Goal: Task Accomplishment & Management: Manage account settings

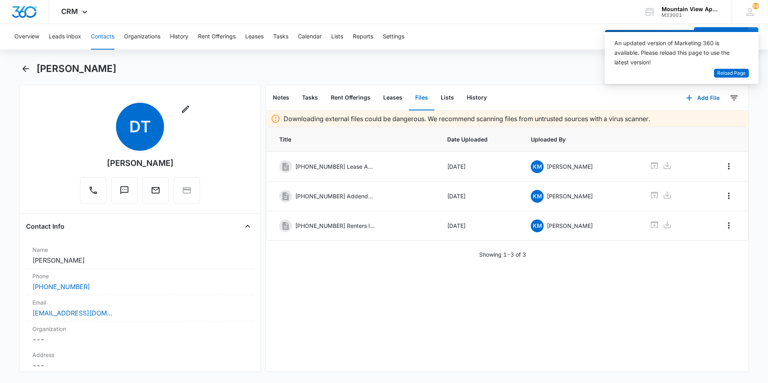
click at [106, 41] on button "Contacts" at bounding box center [103, 37] width 24 height 26
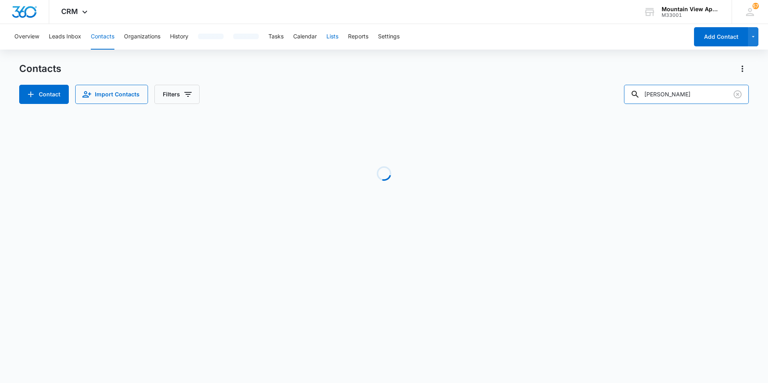
drag, startPoint x: 692, startPoint y: 88, endPoint x: 339, endPoint y: 41, distance: 355.8
click at [344, 44] on div "Overview Leads Inbox Contacts Organizations History Tasks Calendar Lists Report…" at bounding box center [384, 133] width 768 height 219
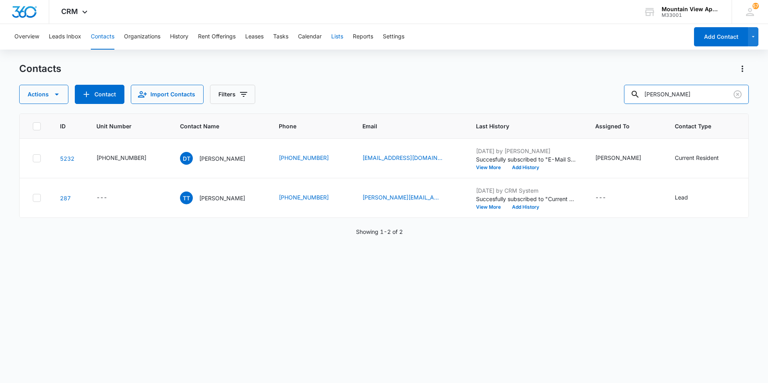
type input "drieling"
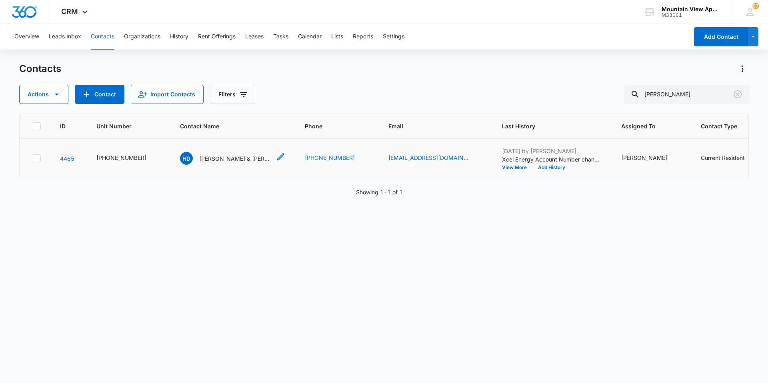
click at [224, 158] on p "Heather Dreiling & Greg Mace" at bounding box center [235, 158] width 72 height 8
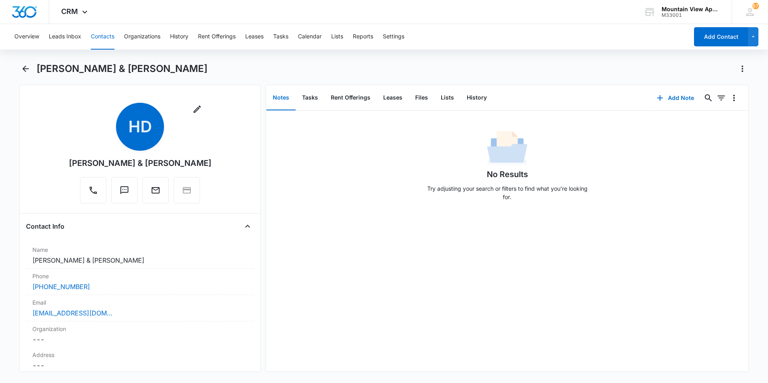
click at [101, 35] on button "Contacts" at bounding box center [103, 37] width 24 height 26
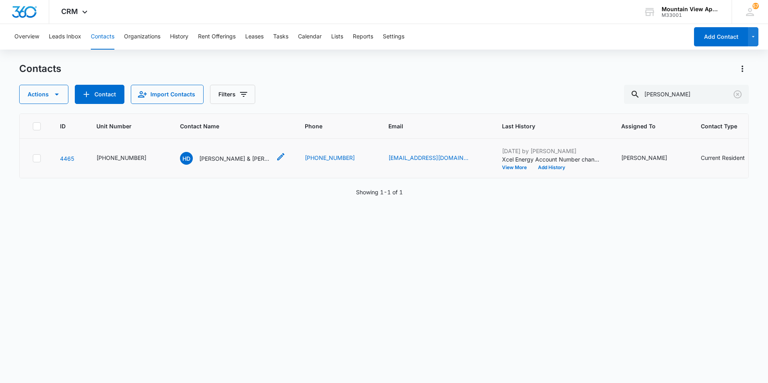
click at [277, 158] on icon "Contact Name - Heather Dreiling & Greg Mace - Select to Edit Field" at bounding box center [280, 156] width 7 height 7
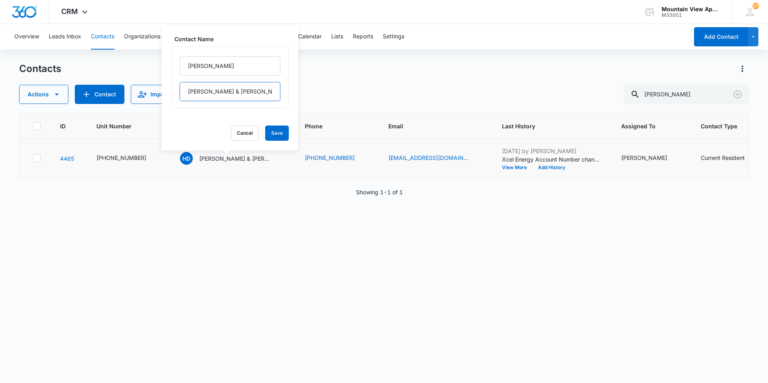
click at [245, 94] on input "Dreiling & Greg Mace" at bounding box center [230, 91] width 101 height 19
type input "Dreiling"
click at [273, 133] on button "Save" at bounding box center [277, 133] width 24 height 15
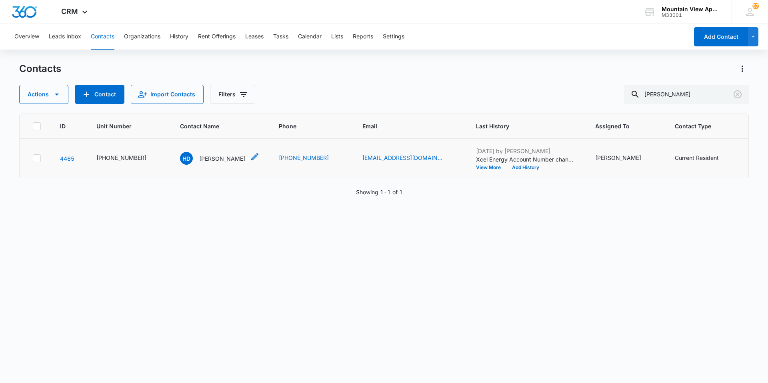
click at [199, 160] on p "Heather Dreiling" at bounding box center [222, 158] width 46 height 8
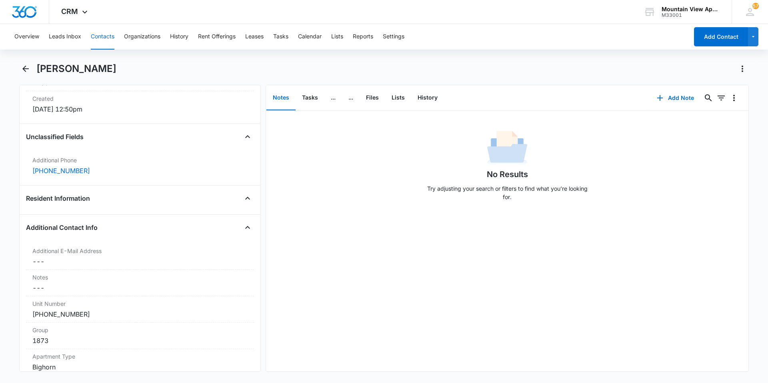
scroll to position [480, 0]
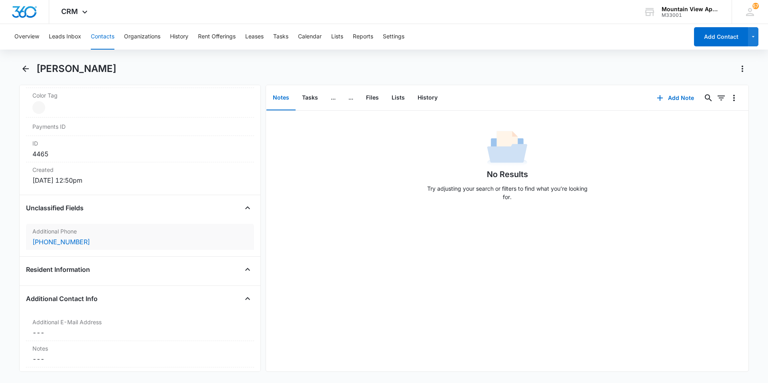
click at [107, 237] on div "(970) 376-0442" at bounding box center [139, 242] width 215 height 10
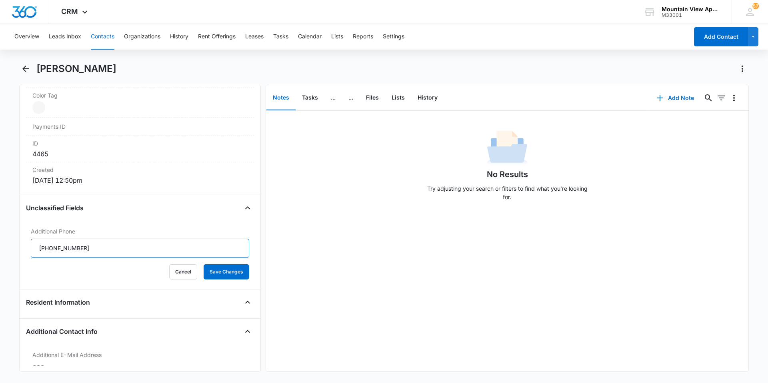
drag, startPoint x: 100, startPoint y: 245, endPoint x: 0, endPoint y: 232, distance: 101.3
click at [0, 232] on main "Heather Dreiling Remove HD Heather Dreiling Contact Info Name Cancel Save Chang…" at bounding box center [384, 221] width 768 height 319
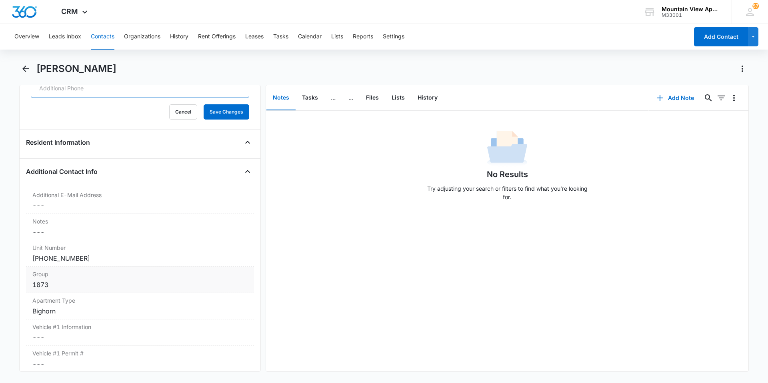
scroll to position [520, 0]
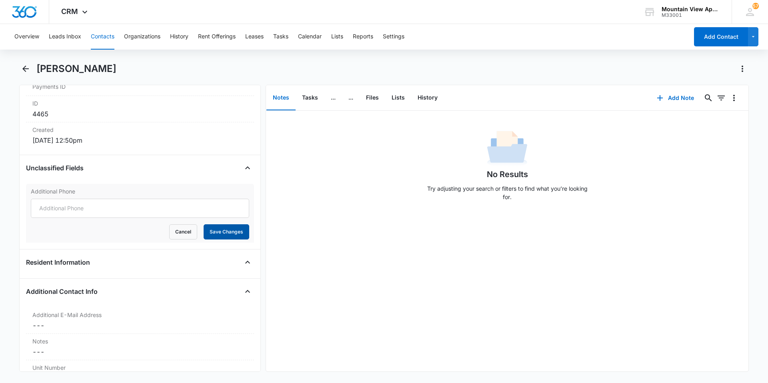
click at [239, 234] on button "Save Changes" at bounding box center [226, 231] width 46 height 15
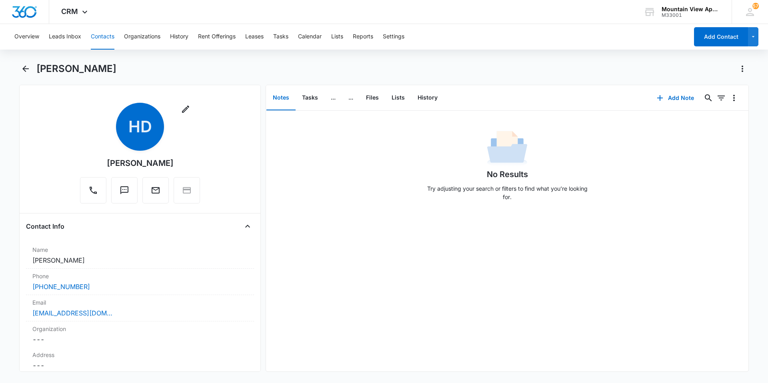
scroll to position [40, 0]
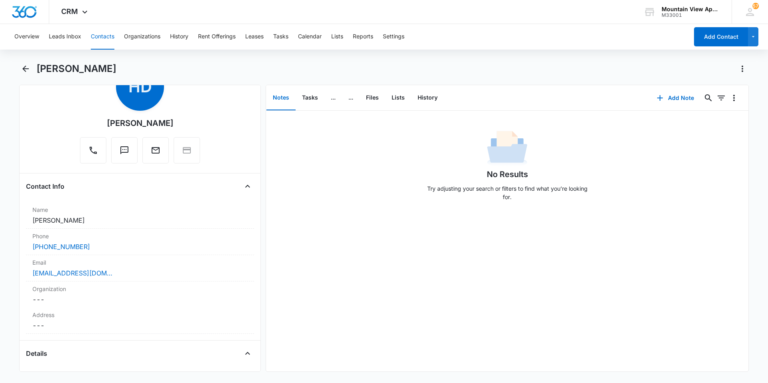
click at [99, 37] on button "Contacts" at bounding box center [103, 37] width 24 height 26
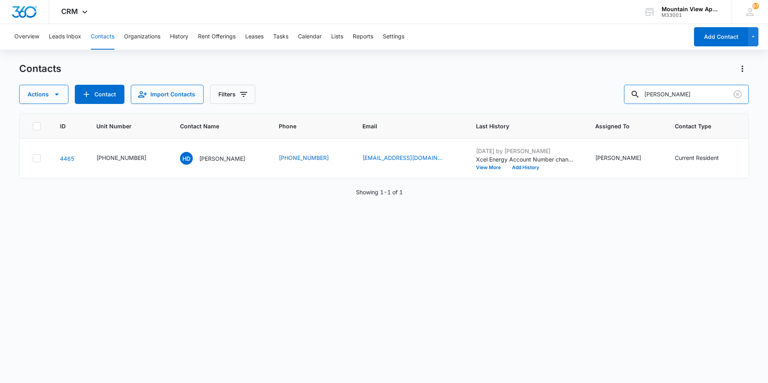
drag, startPoint x: 695, startPoint y: 90, endPoint x: 545, endPoint y: 68, distance: 151.5
click at [539, 80] on div "Contacts Actions Contact Import Contacts Filters drieling" at bounding box center [383, 83] width 729 height 42
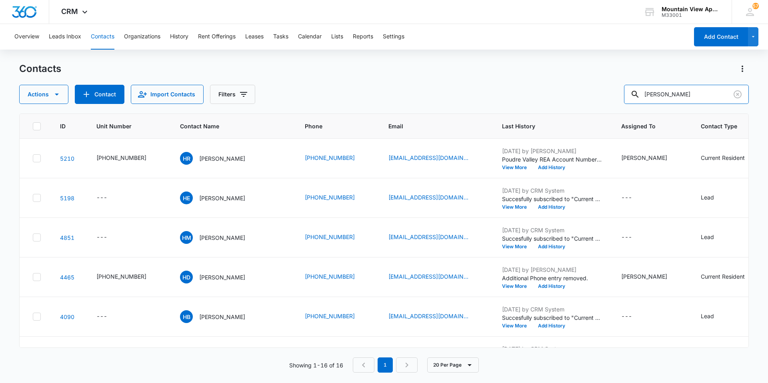
drag, startPoint x: 674, startPoint y: 96, endPoint x: 260, endPoint y: 70, distance: 415.0
click at [260, 70] on div "Contacts Actions Contact Import Contacts Filters heather" at bounding box center [383, 83] width 729 height 42
type input "lettero"
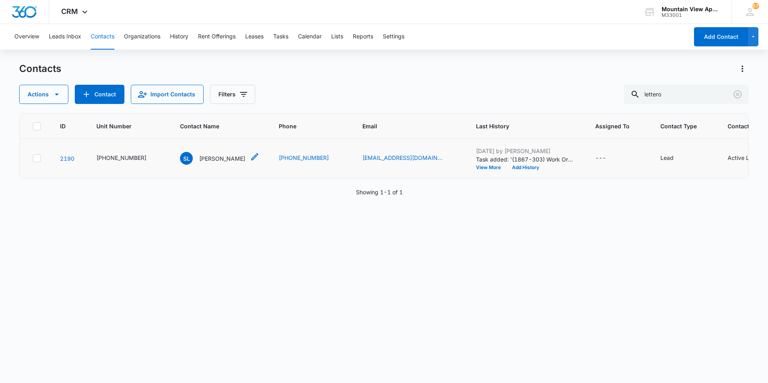
click at [213, 163] on div "SL Sean Lettero" at bounding box center [212, 158] width 65 height 13
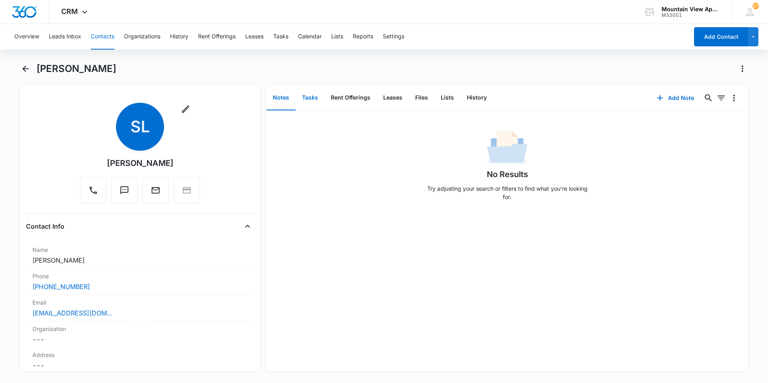
click at [309, 104] on button "Tasks" at bounding box center [309, 98] width 29 height 25
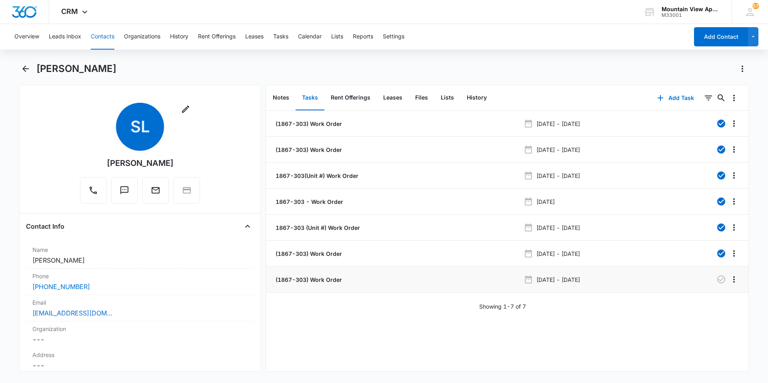
click at [316, 279] on p "(1867-303) Work Order" at bounding box center [308, 279] width 68 height 8
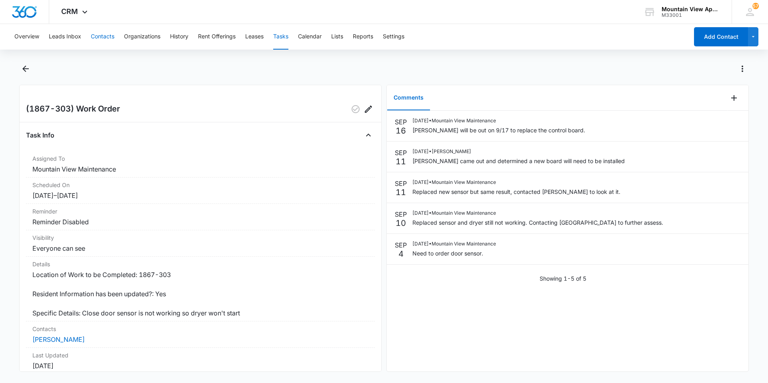
click at [101, 44] on button "Contacts" at bounding box center [103, 37] width 24 height 26
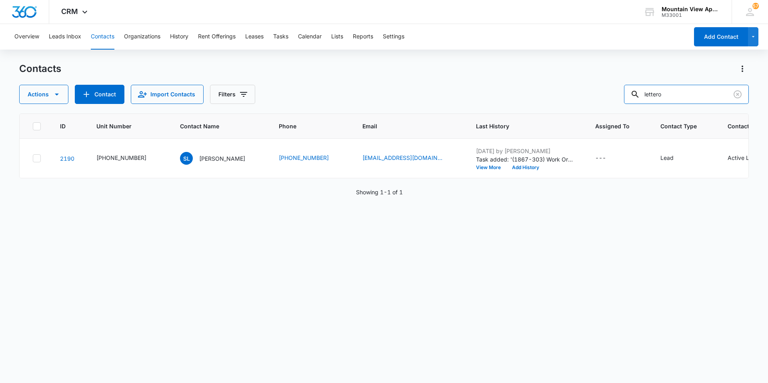
drag, startPoint x: 604, startPoint y: 81, endPoint x: 326, endPoint y: 82, distance: 277.9
click at [346, 84] on div "Contacts Actions Contact Import Contacts Filters lettero" at bounding box center [383, 83] width 729 height 42
type input "sisneros"
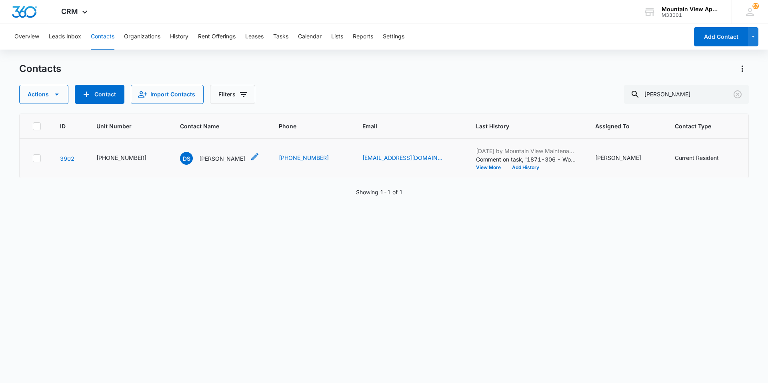
click at [213, 160] on p "Daniel Sisneros" at bounding box center [222, 158] width 46 height 8
